Goal: Find specific page/section

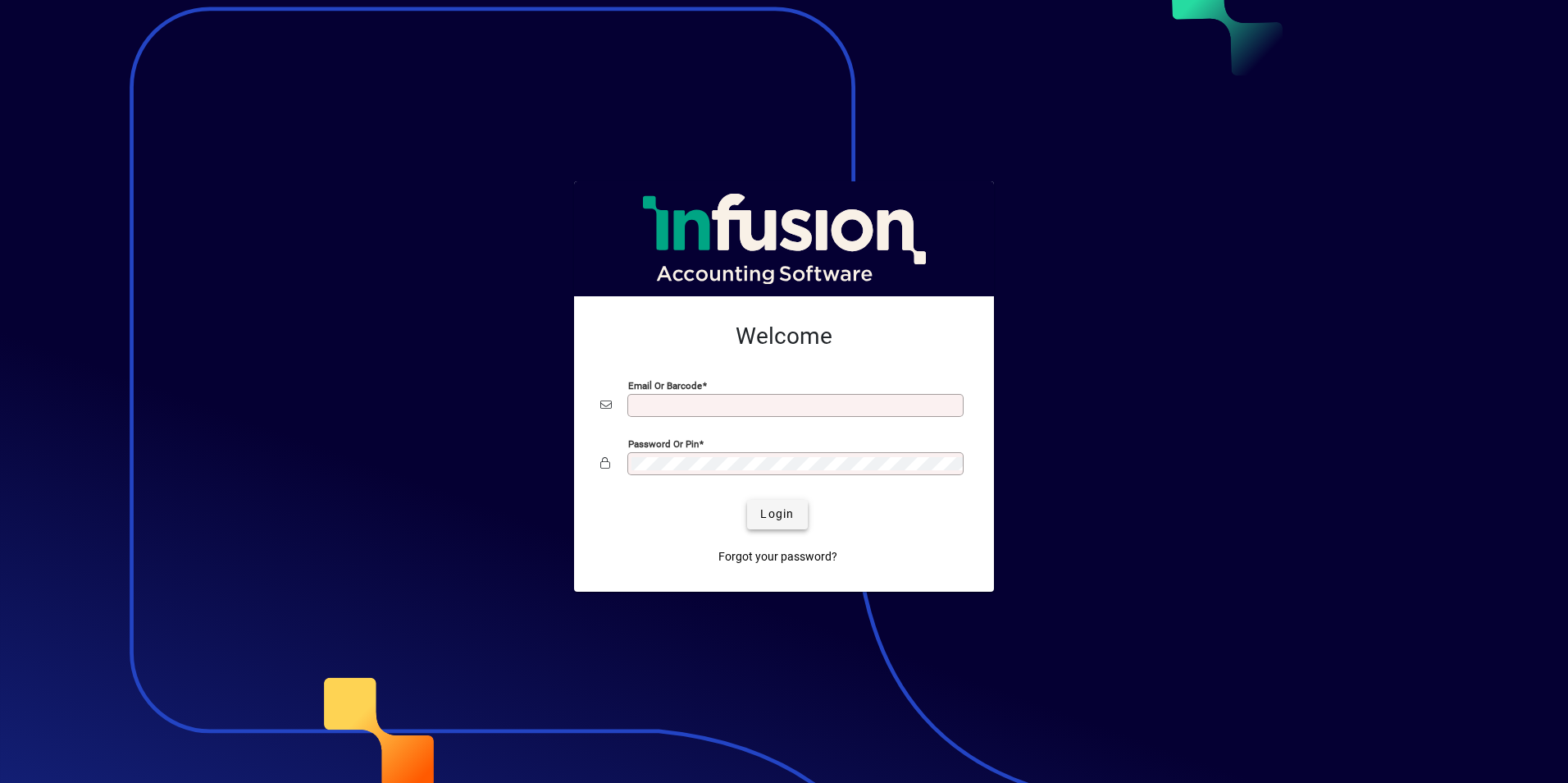
type input "**********"
click at [778, 509] on span "Login" at bounding box center [777, 513] width 34 height 17
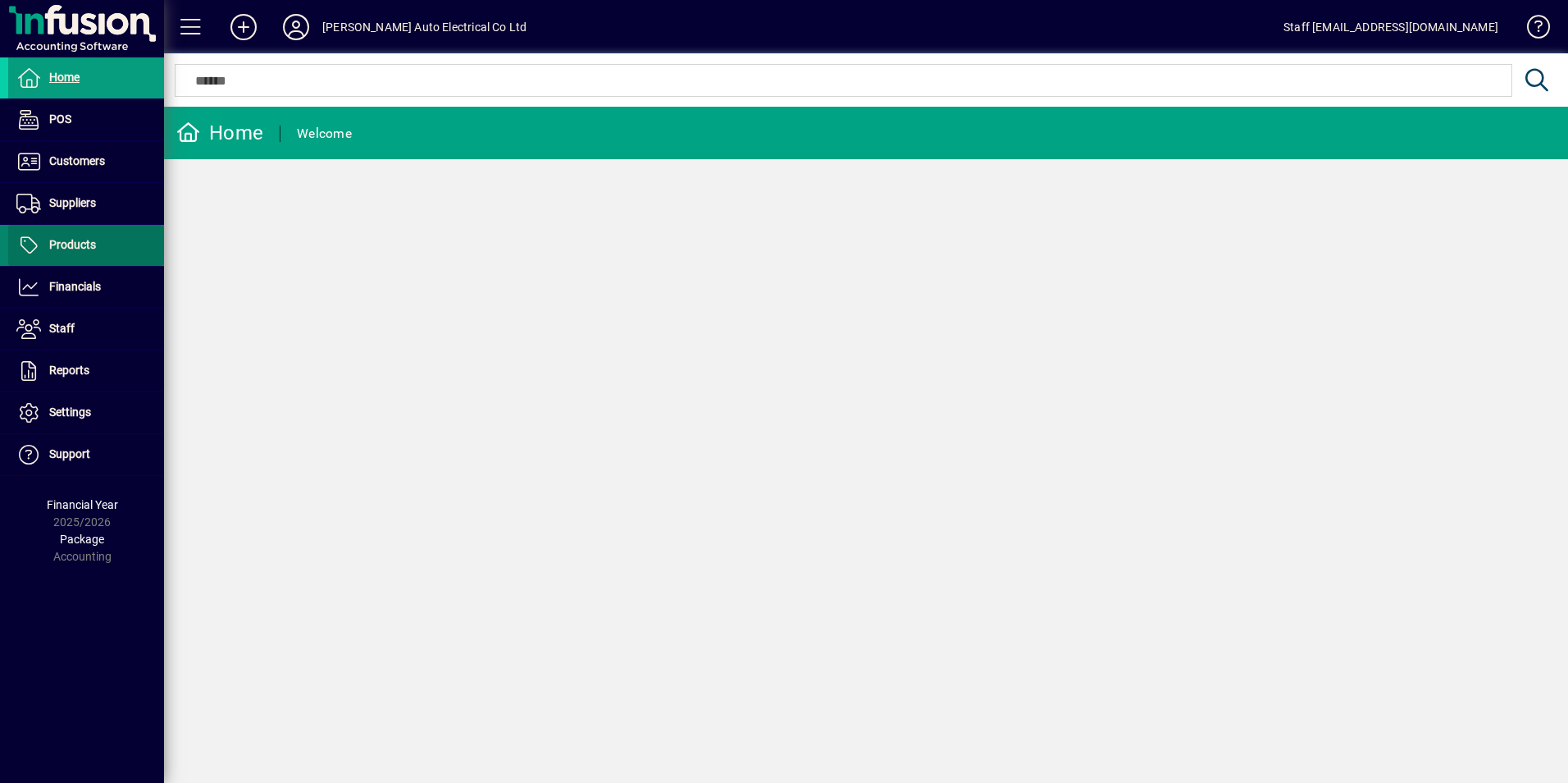
click at [36, 235] on icon at bounding box center [29, 245] width 25 height 20
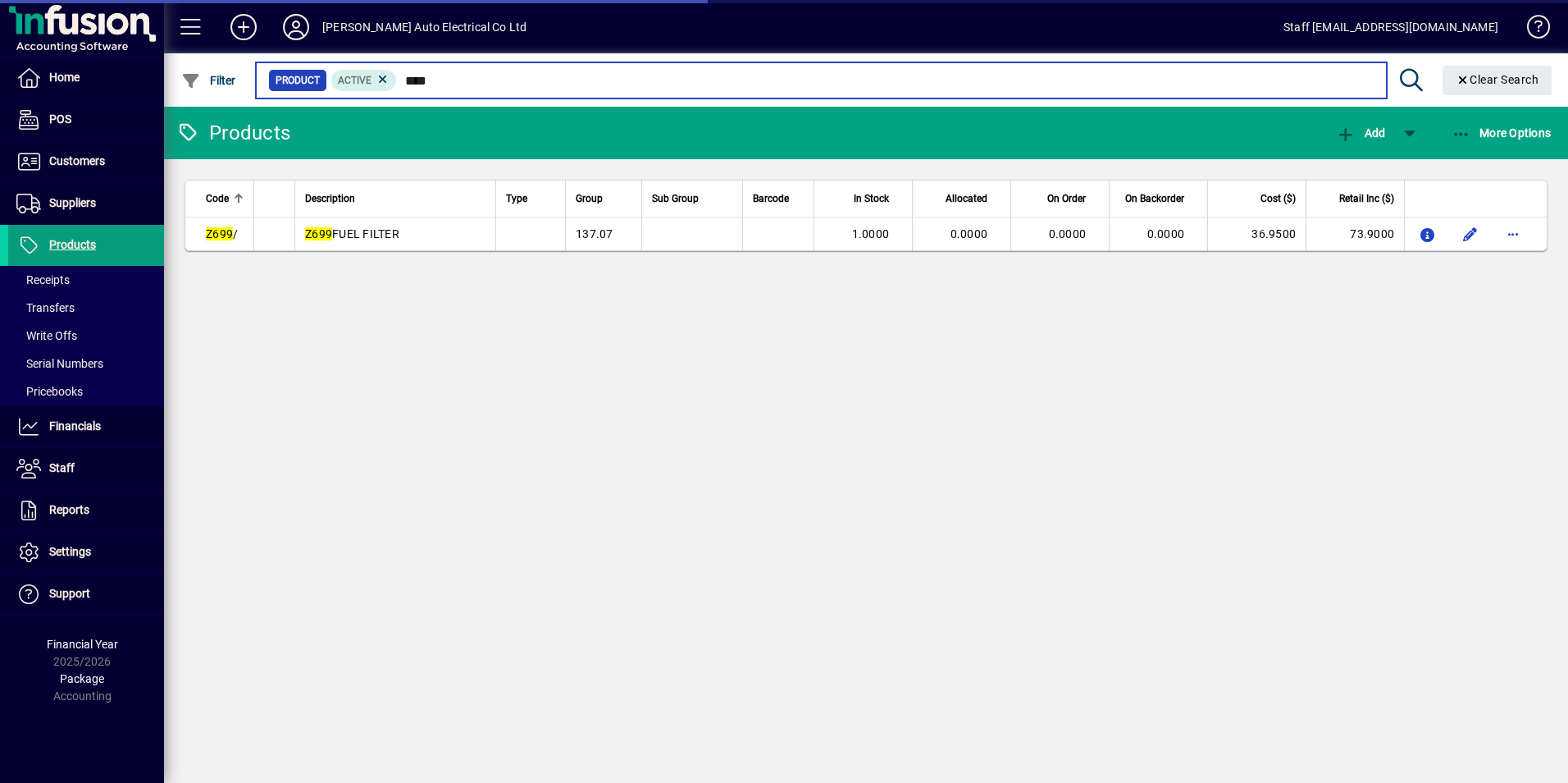
type input "****"
